Goal: Task Accomplishment & Management: Complete application form

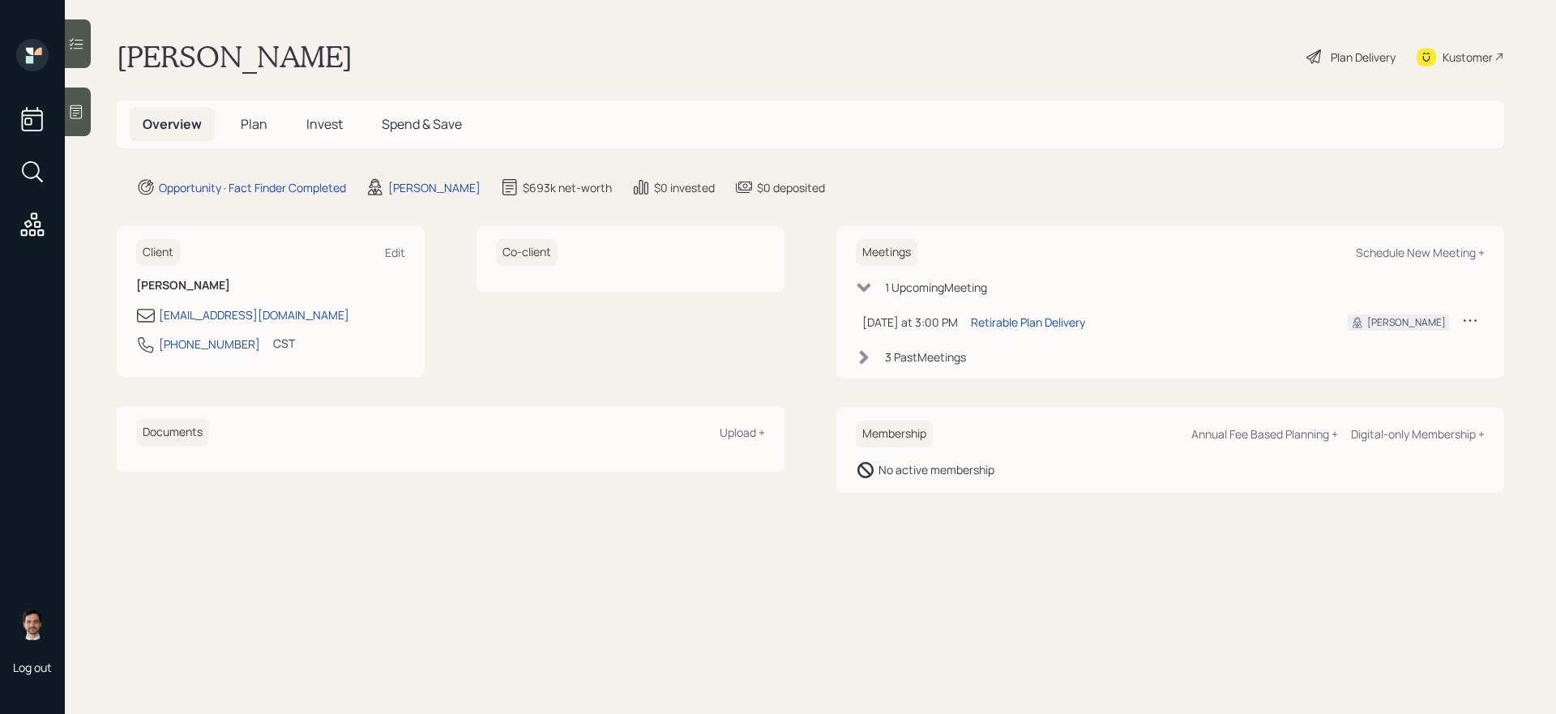
click at [254, 126] on span "Plan" at bounding box center [254, 124] width 27 height 18
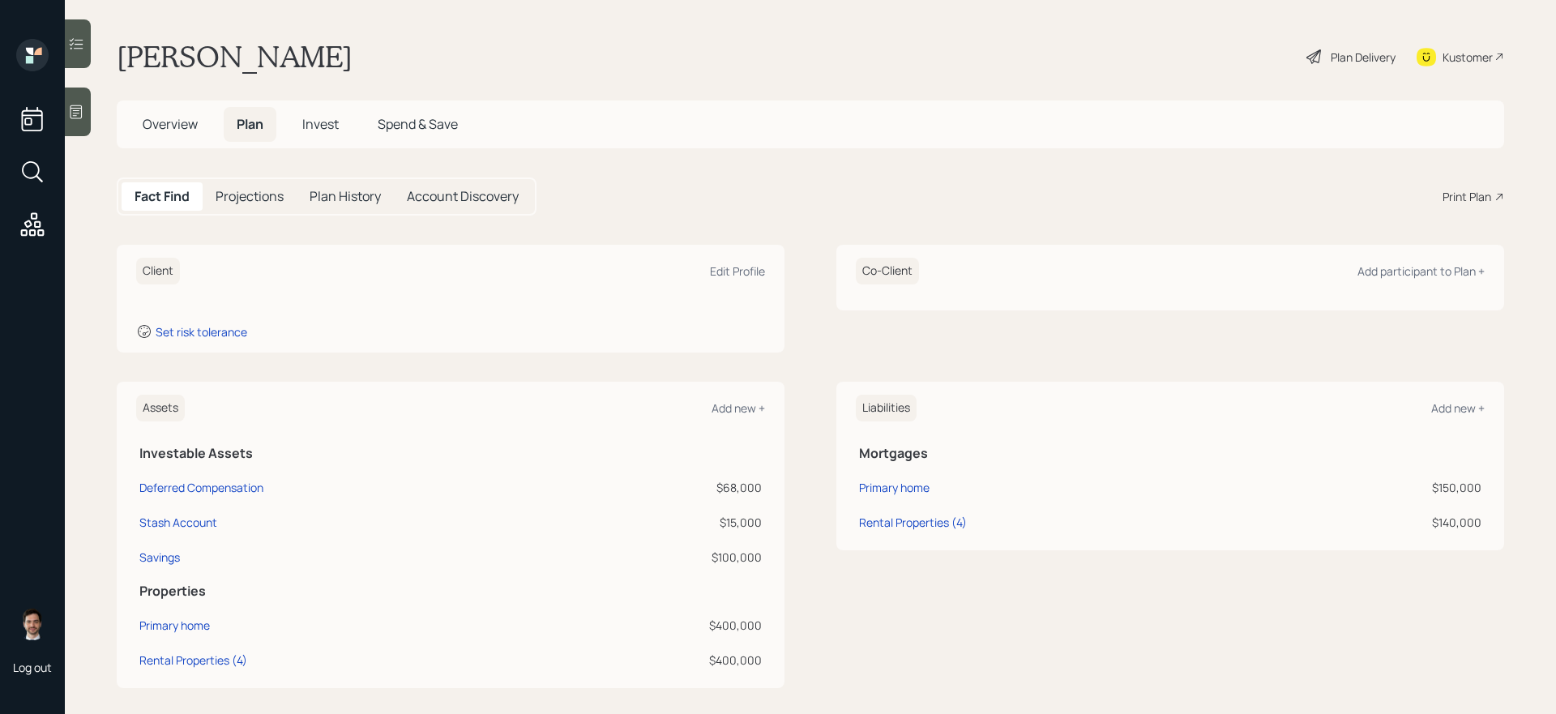
click at [805, 535] on div "Assets Add new + Investable Assets Deferred Compensation $68,000 Stash Account …" at bounding box center [810, 535] width 1387 height 306
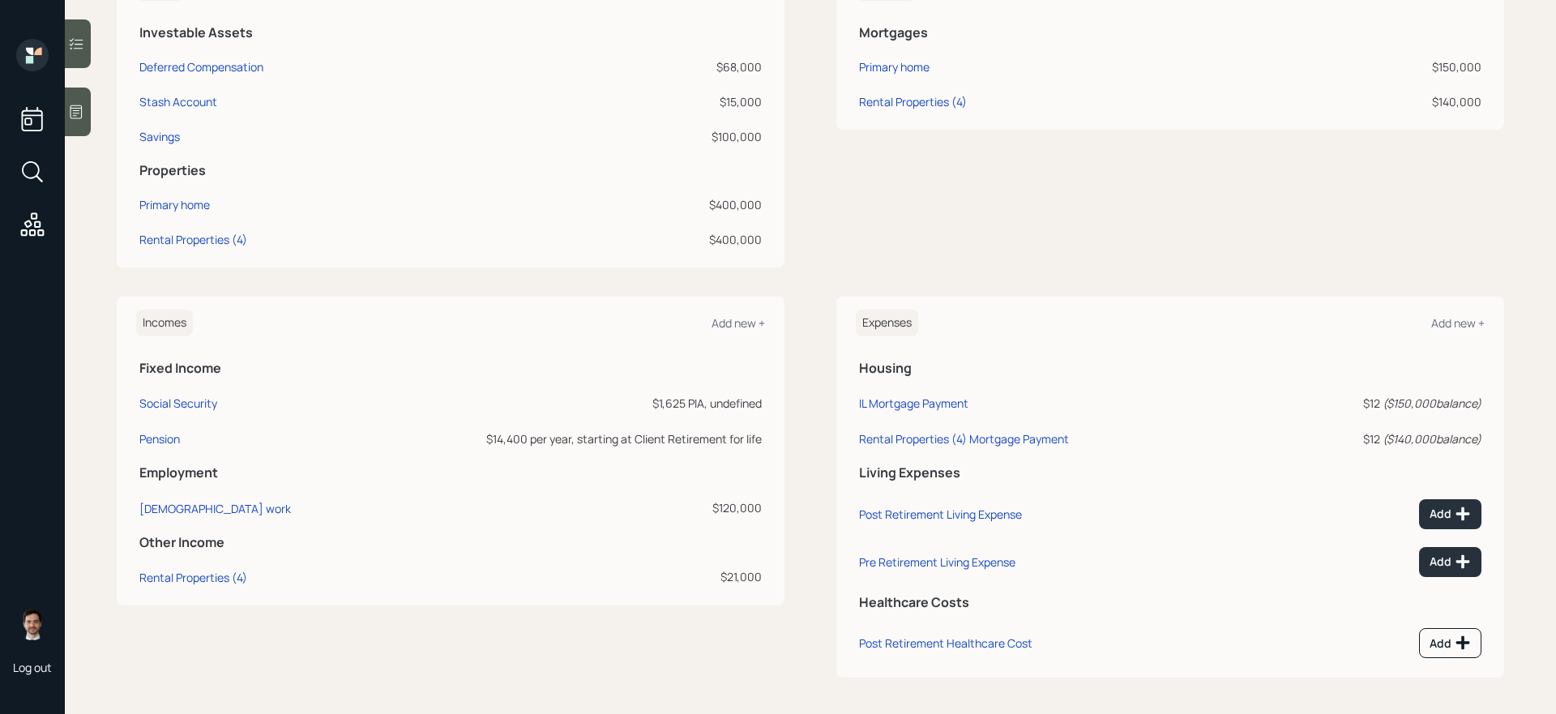
scroll to position [423, 0]
click at [1190, 326] on div "Add new +" at bounding box center [1457, 320] width 53 height 15
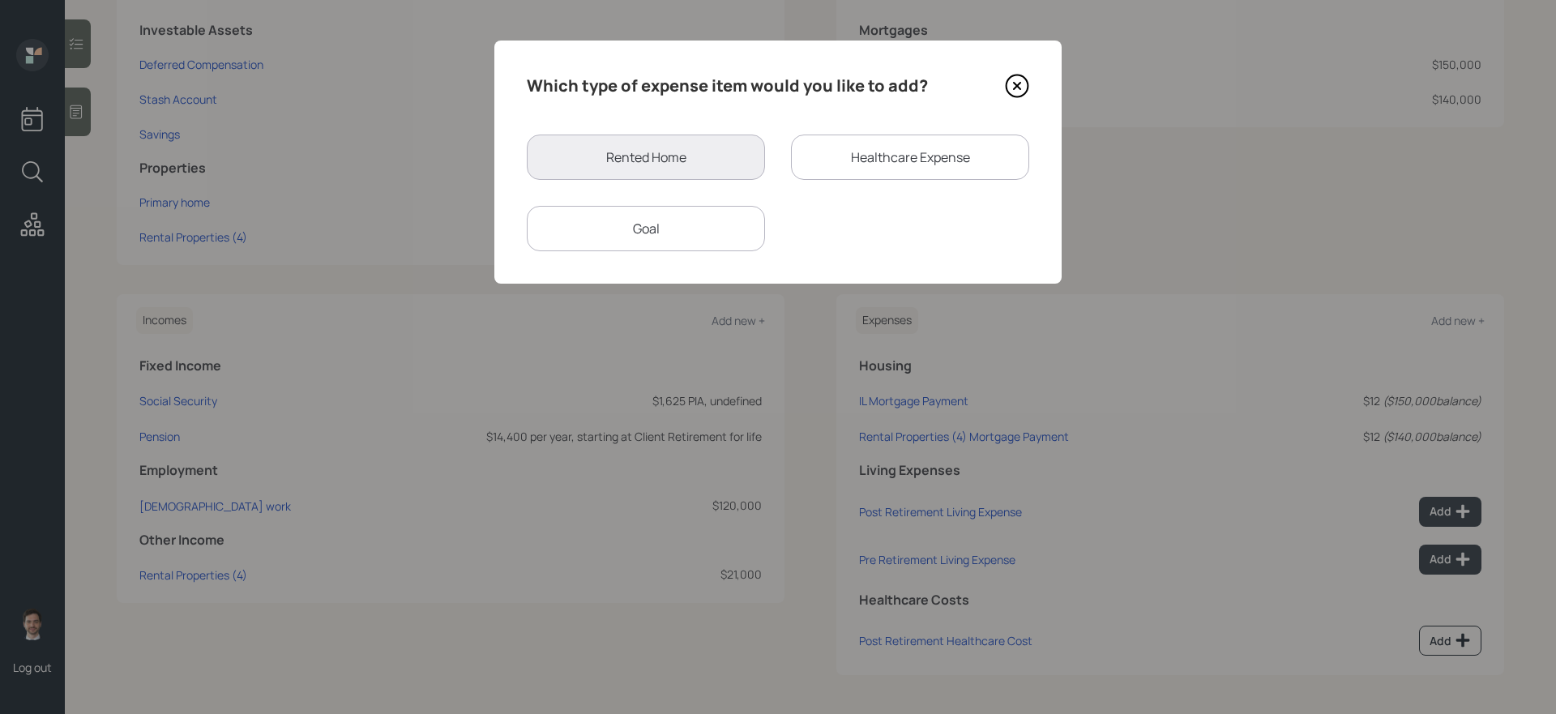
click at [689, 253] on div "Which type of expense item would you like to add? Rented Home Healthcare Expens…" at bounding box center [777, 162] width 567 height 243
click at [685, 234] on div "Goal" at bounding box center [646, 228] width 238 height 45
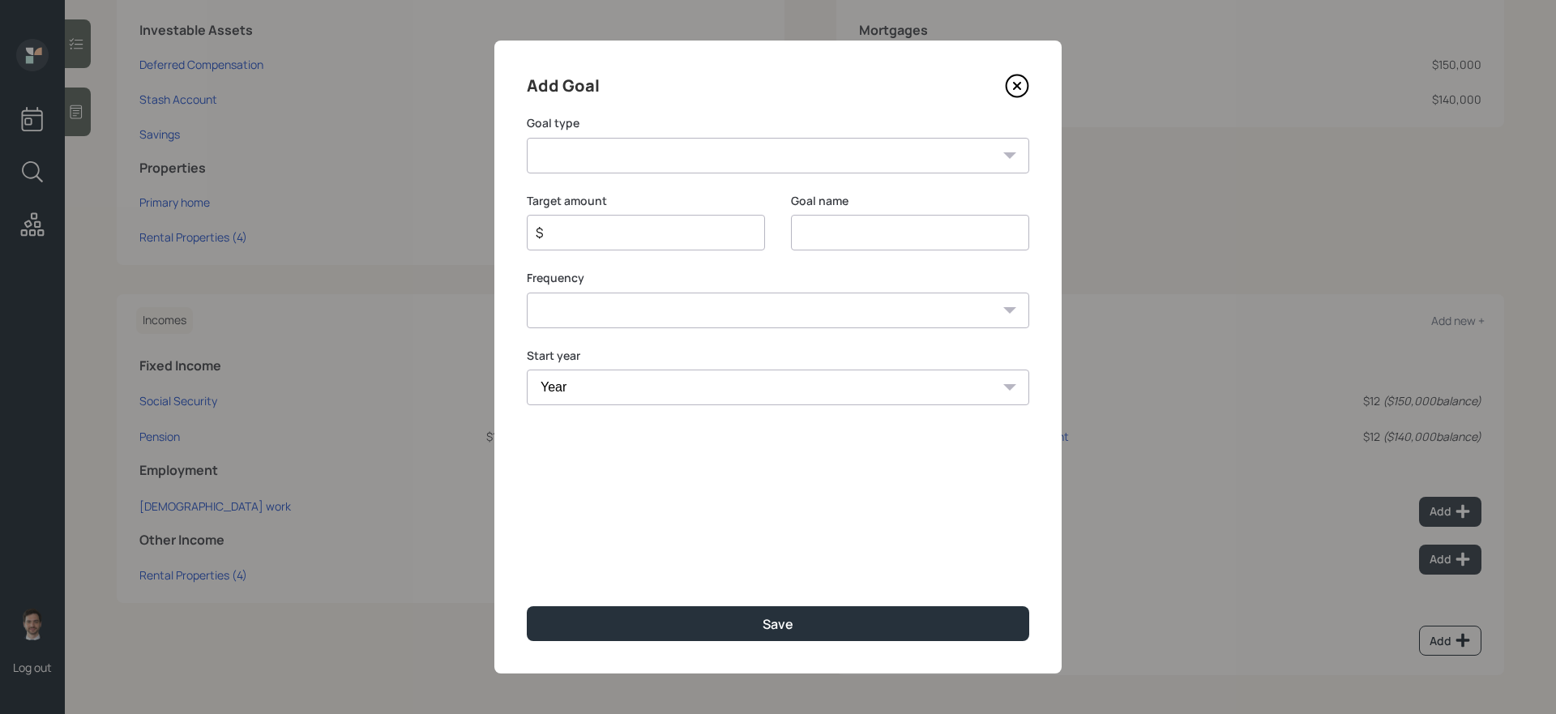
click at [655, 161] on select "Create an emergency fund Donate to charity Purchase a home Make a purchase Supp…" at bounding box center [778, 156] width 502 height 36
select select "other"
click at [527, 138] on select "Create an emergency fund Donate to charity Purchase a home Make a purchase Supp…" at bounding box center [778, 156] width 502 height 36
click at [852, 237] on input "Other" at bounding box center [910, 233] width 238 height 36
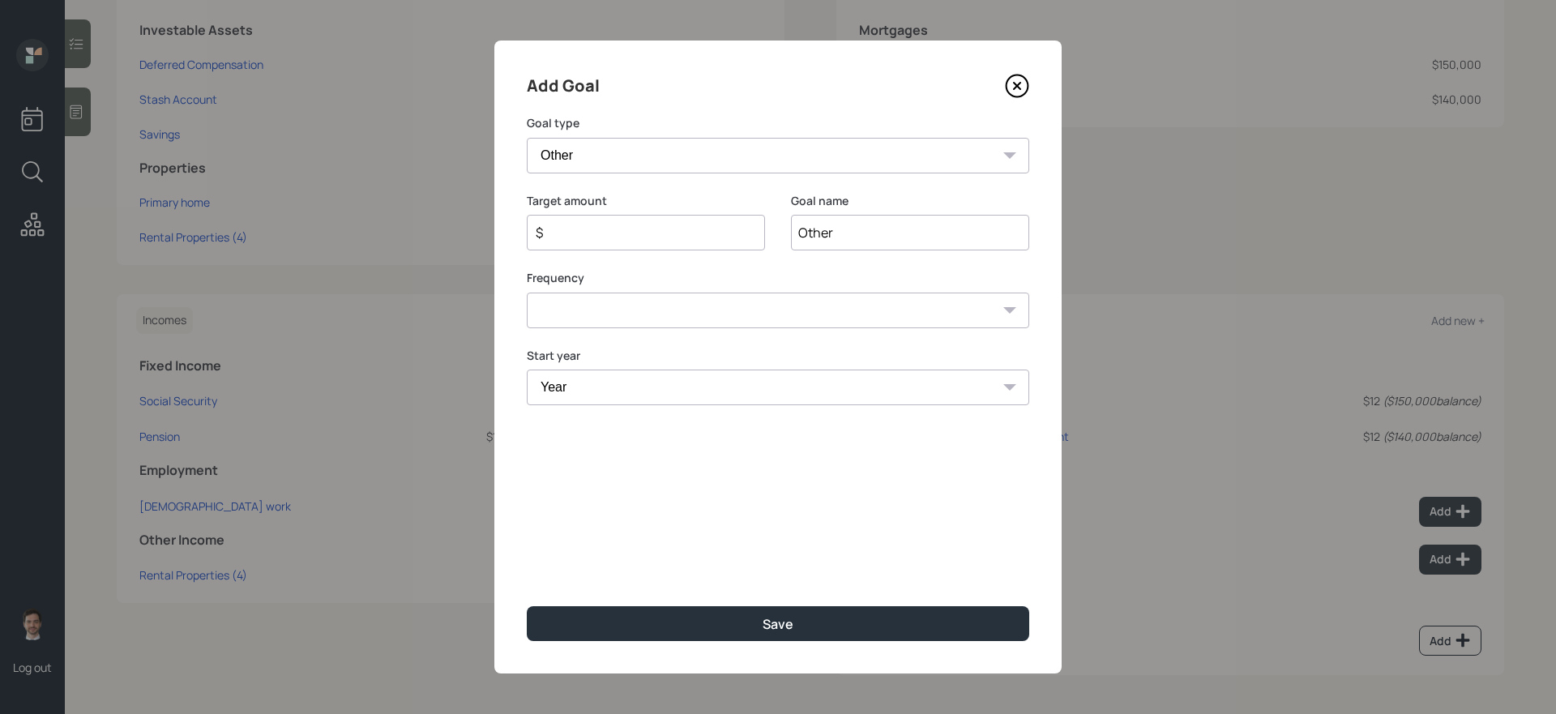
click at [852, 237] on input "Other" at bounding box center [910, 233] width 238 height 36
type input "M"
type input "Payment to wife"
type input "$ 16,200"
select select "0"
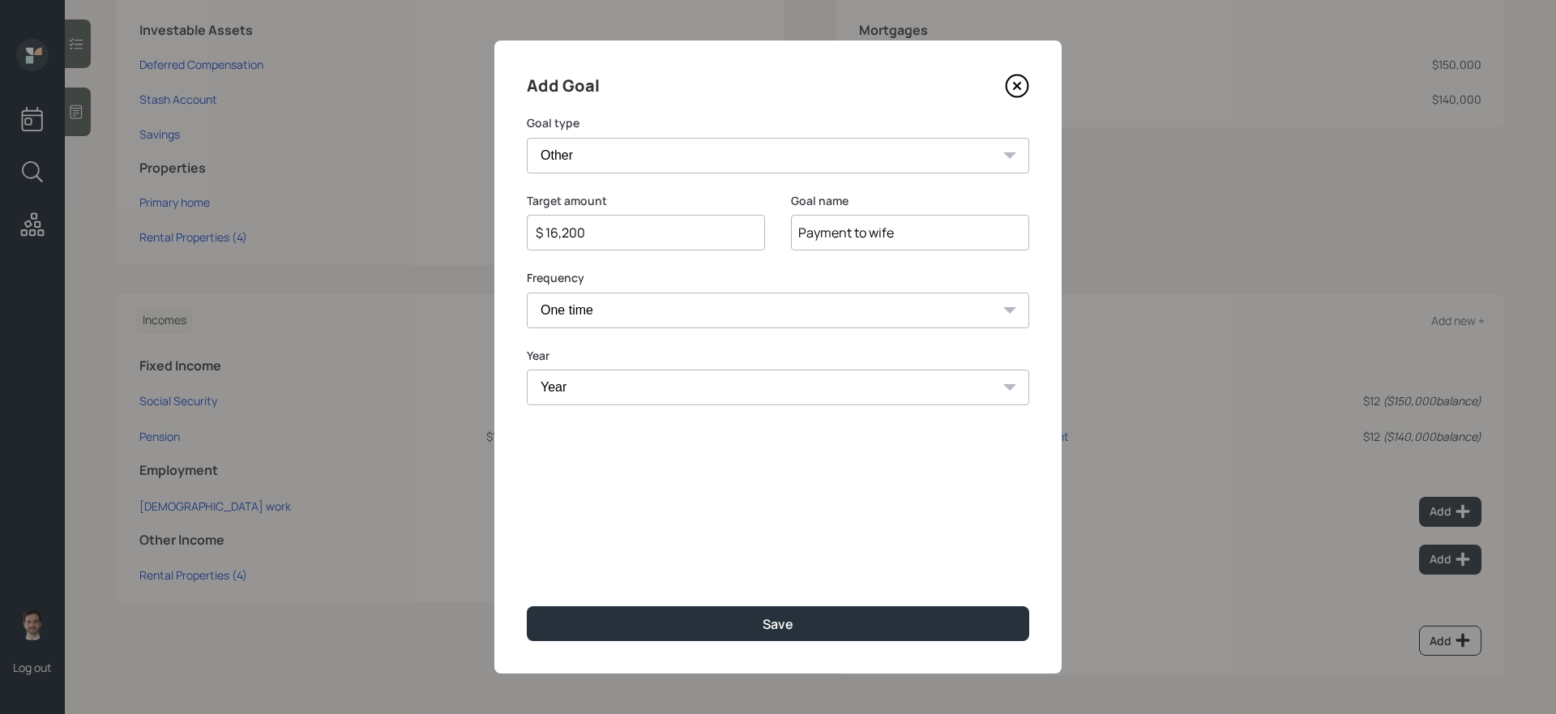
select select "2025"
click at [527, 602] on button "Save" at bounding box center [778, 623] width 502 height 35
type input "$"
